Goal: Check status: Check status

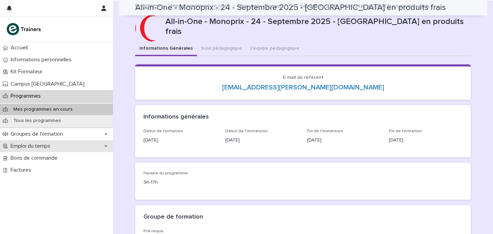
scroll to position [372, 0]
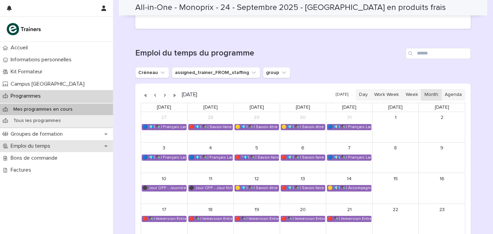
click at [23, 142] on div "Emploi du temps" at bounding box center [56, 146] width 113 height 12
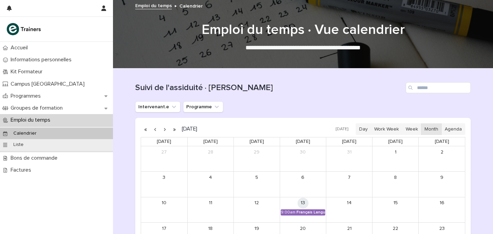
scroll to position [66, 0]
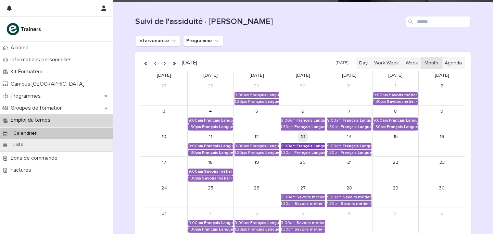
click at [305, 148] on div "Français Langue Professionnel - Valoriser les produits frais et leur origine" at bounding box center [310, 146] width 29 height 5
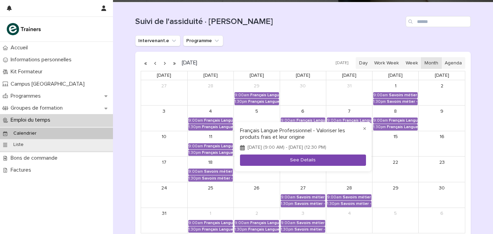
click at [304, 157] on button "See Details" at bounding box center [303, 159] width 126 height 11
